Goal: Check status: Check status

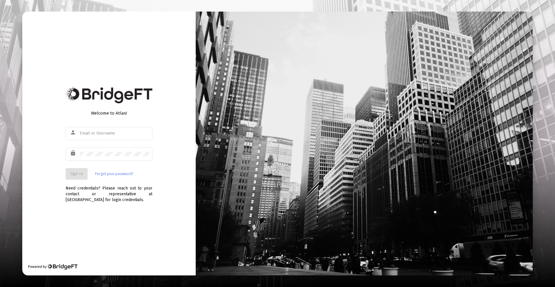
type input "[PERSON_NAME][EMAIL_ADDRESS][DOMAIN_NAME]"
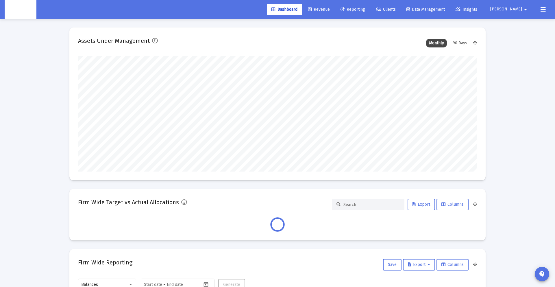
scroll to position [116, 399]
click at [381, 11] on icon at bounding box center [378, 10] width 5 height 4
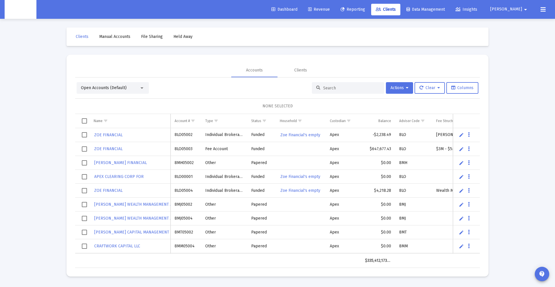
drag, startPoint x: 345, startPoint y: 97, endPoint x: 343, endPoint y: 95, distance: 3.5
click at [345, 97] on div "Open Accounts (Default) Actions Clear Columns NONE SELECTED Name Name Account #…" at bounding box center [277, 175] width 405 height 186
click at [340, 88] on input at bounding box center [351, 88] width 57 height 5
paste input "8MK05236"
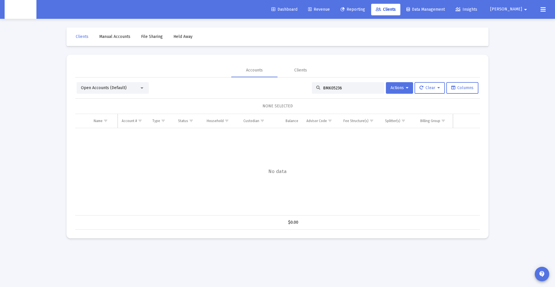
click at [96, 87] on span "Open Accounts (Default)" at bounding box center [104, 87] width 46 height 5
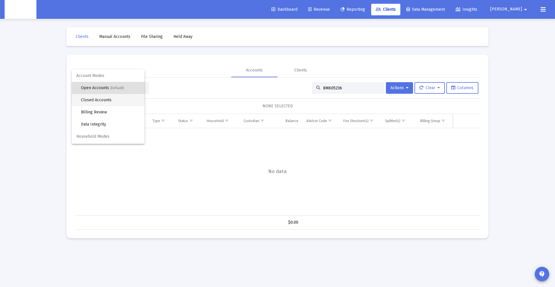
click at [116, 101] on span "Closed Accounts" at bounding box center [110, 100] width 59 height 12
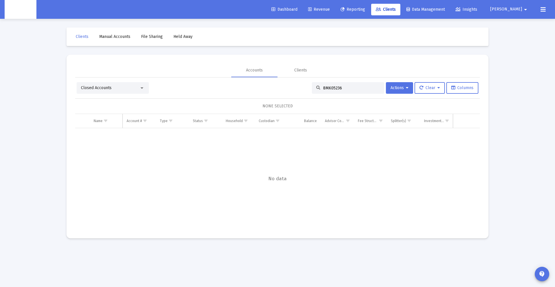
click at [348, 89] on input "8MK05236" at bounding box center [351, 88] width 57 height 5
click at [105, 85] on span "Closed Accounts" at bounding box center [96, 87] width 31 height 5
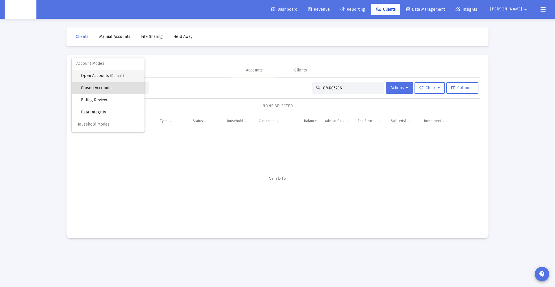
click at [106, 76] on span "Open Accounts (Default)" at bounding box center [110, 76] width 59 height 12
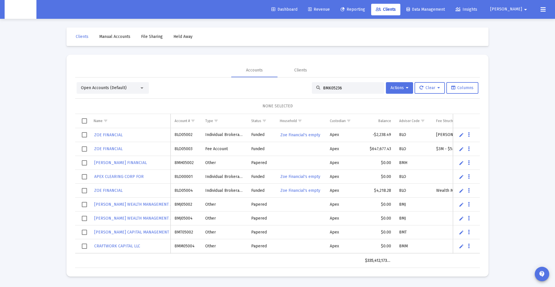
click at [338, 86] on input "8MK05236" at bounding box center [351, 88] width 57 height 5
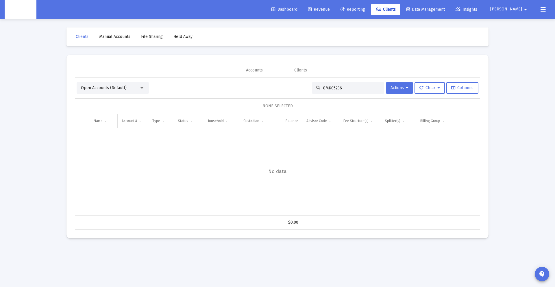
click at [139, 85] on div "Open Accounts (Default)" at bounding box center [110, 88] width 58 height 6
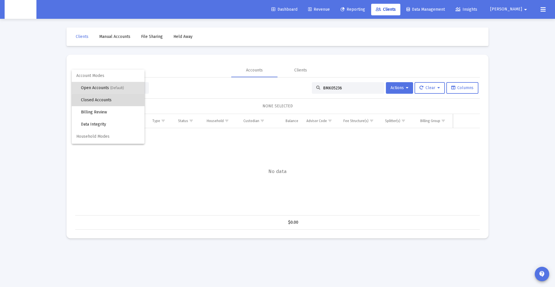
click at [125, 101] on span "Closed Accounts" at bounding box center [110, 100] width 59 height 12
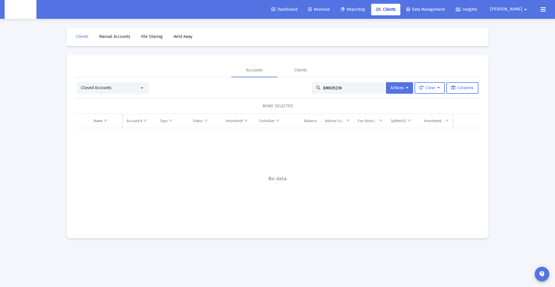
click at [344, 92] on div "8MK05236" at bounding box center [348, 88] width 72 height 12
click at [345, 87] on input "8MK05236" at bounding box center [351, 88] width 57 height 5
type input "8MK05236"
click at [336, 88] on input "8MK05236" at bounding box center [351, 88] width 57 height 5
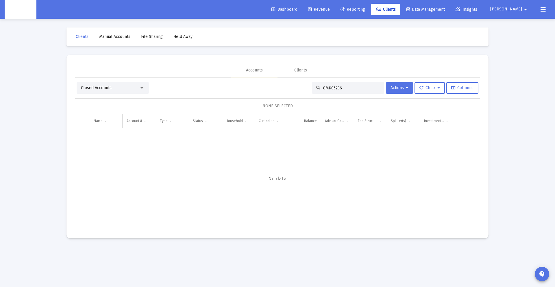
click at [113, 86] on div "Closed Accounts" at bounding box center [110, 88] width 58 height 6
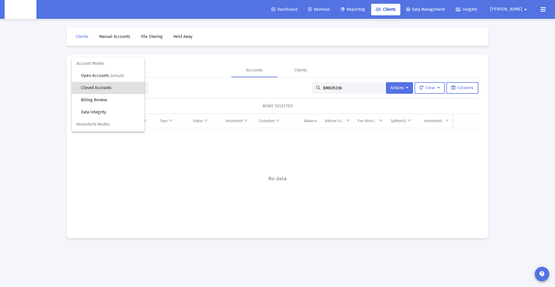
click at [100, 87] on span "Closed Accounts" at bounding box center [110, 88] width 59 height 12
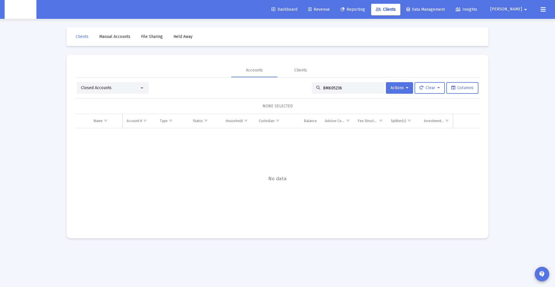
click at [377, 85] on div "8MK05236" at bounding box center [348, 88] width 72 height 12
drag, startPoint x: 369, startPoint y: 86, endPoint x: 84, endPoint y: 64, distance: 285.9
click at [84, 64] on mat-tab-group "Accounts Clients Closed Accounts 8MK05236 Actions Clear Columns NONE SELECTED N…" at bounding box center [277, 146] width 405 height 166
paste input "8MK05236"
type input "8MK05236"
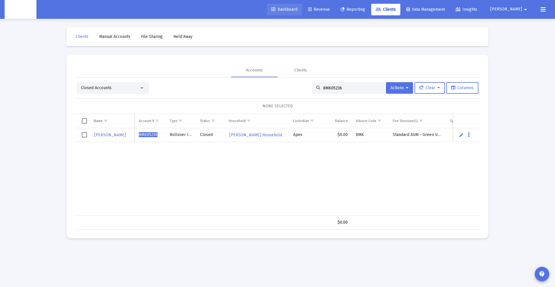
click at [302, 12] on link "Dashboard" at bounding box center [284, 10] width 35 height 12
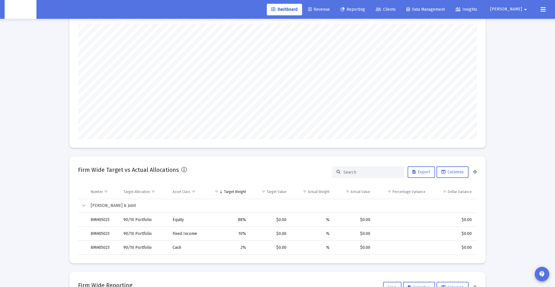
scroll to position [876, 0]
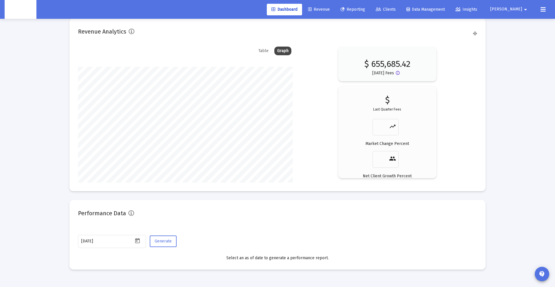
click at [149, 240] on div "Generate" at bounding box center [162, 244] width 28 height 21
click at [154, 241] on button "Generate" at bounding box center [163, 241] width 27 height 12
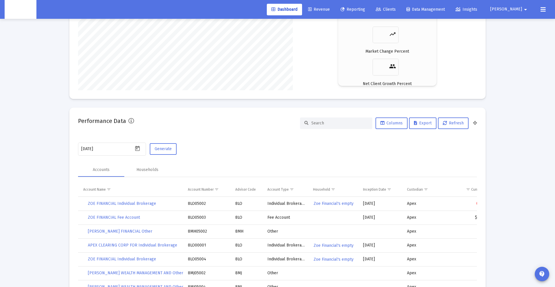
scroll to position [970, 0]
click at [335, 120] on input at bounding box center [339, 121] width 57 height 5
paste input "4QN05071"
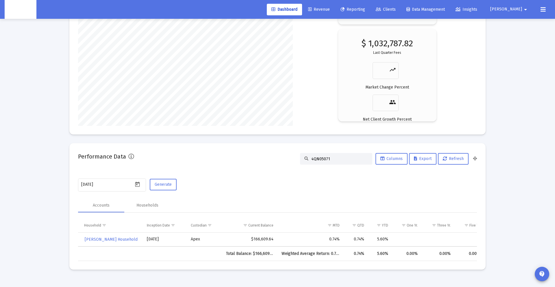
scroll to position [0, 283]
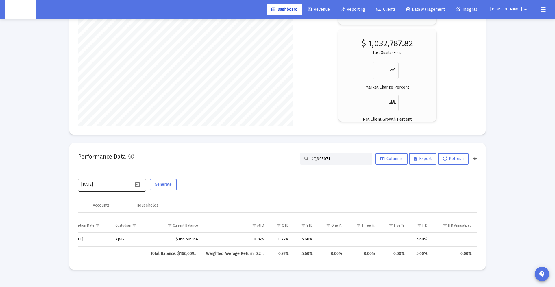
type input "4QN05071"
click at [104, 180] on div "[DATE]" at bounding box center [107, 184] width 52 height 14
click at [136, 184] on icon "Open calendar" at bounding box center [137, 184] width 5 height 5
